Goal: Information Seeking & Learning: Find contact information

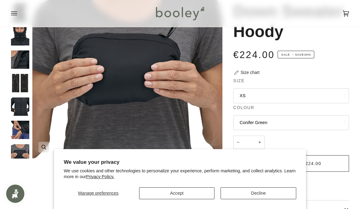
scroll to position [39, 0]
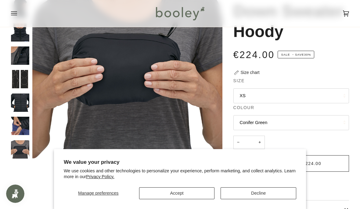
click at [258, 123] on button "Conifer Green" at bounding box center [291, 122] width 116 height 15
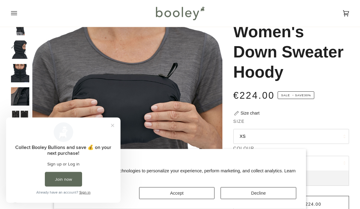
scroll to position [34, 0]
click at [17, 74] on img "Patagonia Women's Down Sweater Hoody - Booley Galway" at bounding box center [20, 73] width 18 height 18
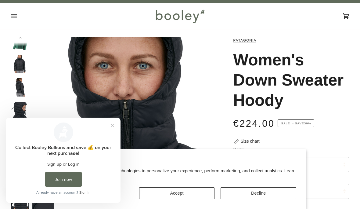
scroll to position [0, 0]
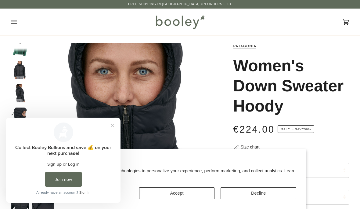
click at [117, 124] on button "Close prompt" at bounding box center [112, 125] width 11 height 11
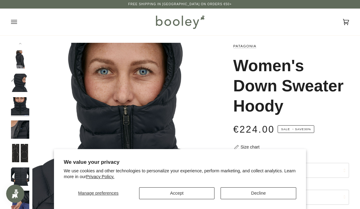
scroll to position [39, 0]
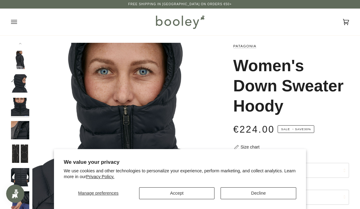
click at [20, 198] on img "Patagonia Women's Down Sweater Hoody - Booley Galway" at bounding box center [20, 200] width 18 height 18
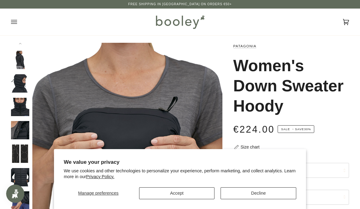
click at [24, 60] on img "Patagonia Women's Down Sweater Hoody - Booley Galway" at bounding box center [20, 60] width 18 height 18
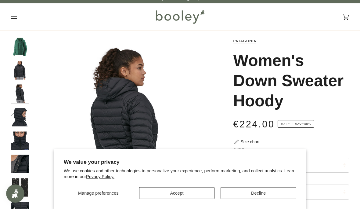
scroll to position [0, 0]
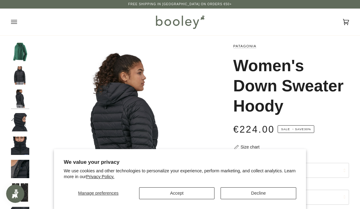
click at [22, 73] on img "Patagonia Women's Down Sweater Hoody - Booley Galway" at bounding box center [20, 75] width 18 height 18
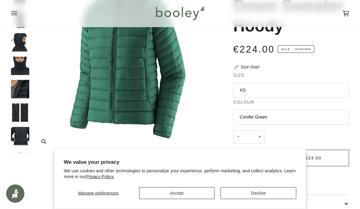
scroll to position [82, 0]
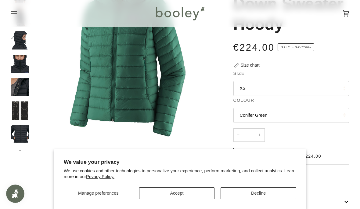
click at [22, 58] on img "Patagonia Women's Down Sweater Hoody - Booley Galway" at bounding box center [20, 64] width 18 height 18
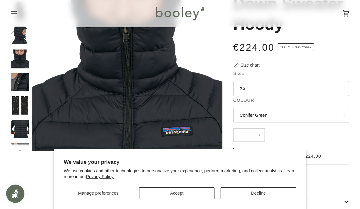
scroll to position [5, 0]
click at [20, 33] on img "Patagonia Women's Down Sweater Hoody - Booley Galway" at bounding box center [20, 35] width 18 height 18
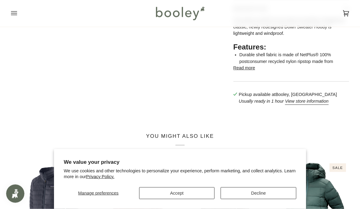
scroll to position [275, 0]
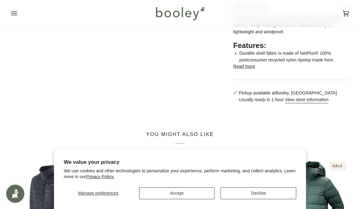
click at [261, 199] on button "Decline" at bounding box center [259, 193] width 76 height 12
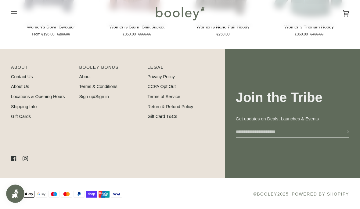
scroll to position [510, 0]
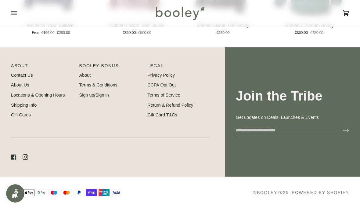
click at [50, 98] on link "Locations & Opening Hours" at bounding box center [38, 95] width 54 height 5
